Goal: Task Accomplishment & Management: Use online tool/utility

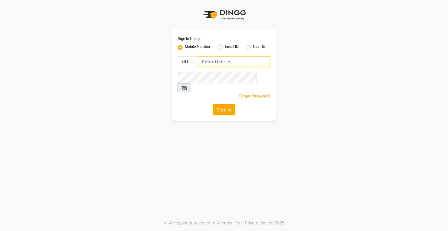
click at [247, 63] on input "Username" at bounding box center [234, 61] width 73 height 11
type input "8790031435"
click at [243, 71] on div "Sign In Using: Mobile Number Email ID User ID Country Code × [PHONE_NUMBER] Rem…" at bounding box center [224, 76] width 105 height 92
click at [233, 62] on input "8790031435" at bounding box center [234, 61] width 73 height 11
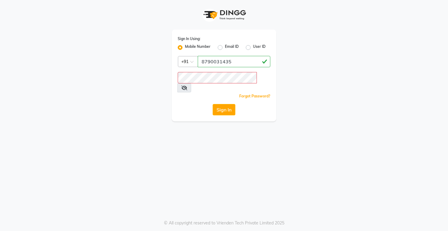
click at [191, 83] on span at bounding box center [185, 87] width 14 height 9
click at [187, 85] on icon at bounding box center [184, 87] width 6 height 5
click at [226, 104] on button "Sign In" at bounding box center [224, 109] width 23 height 11
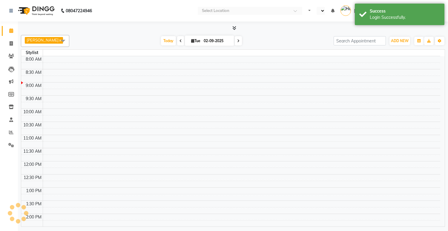
select select "en"
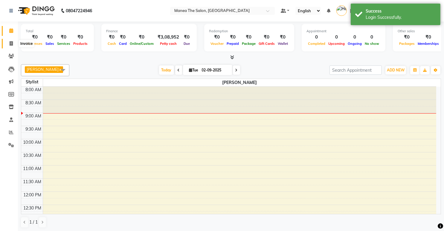
click at [10, 43] on icon at bounding box center [11, 43] width 3 height 4
select select "service"
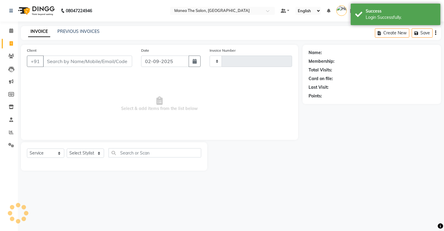
type input "1763"
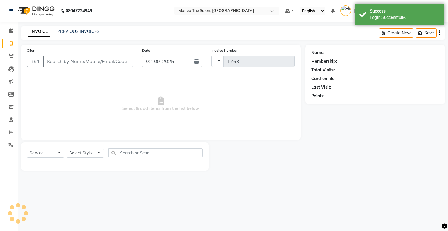
select select "5481"
